Goal: Find specific page/section

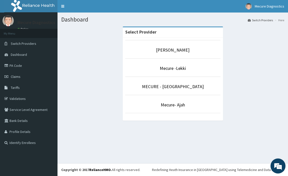
click at [180, 45] on li "[PERSON_NAME]" at bounding box center [172, 49] width 95 height 19
click at [180, 47] on p "[PERSON_NAME]" at bounding box center [172, 50] width 95 height 7
click at [177, 50] on link "[PERSON_NAME]" at bounding box center [173, 50] width 34 height 6
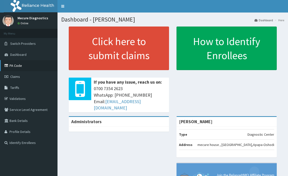
click at [16, 65] on link "PA Code" at bounding box center [29, 65] width 58 height 11
